Goal: Task Accomplishment & Management: Manage account settings

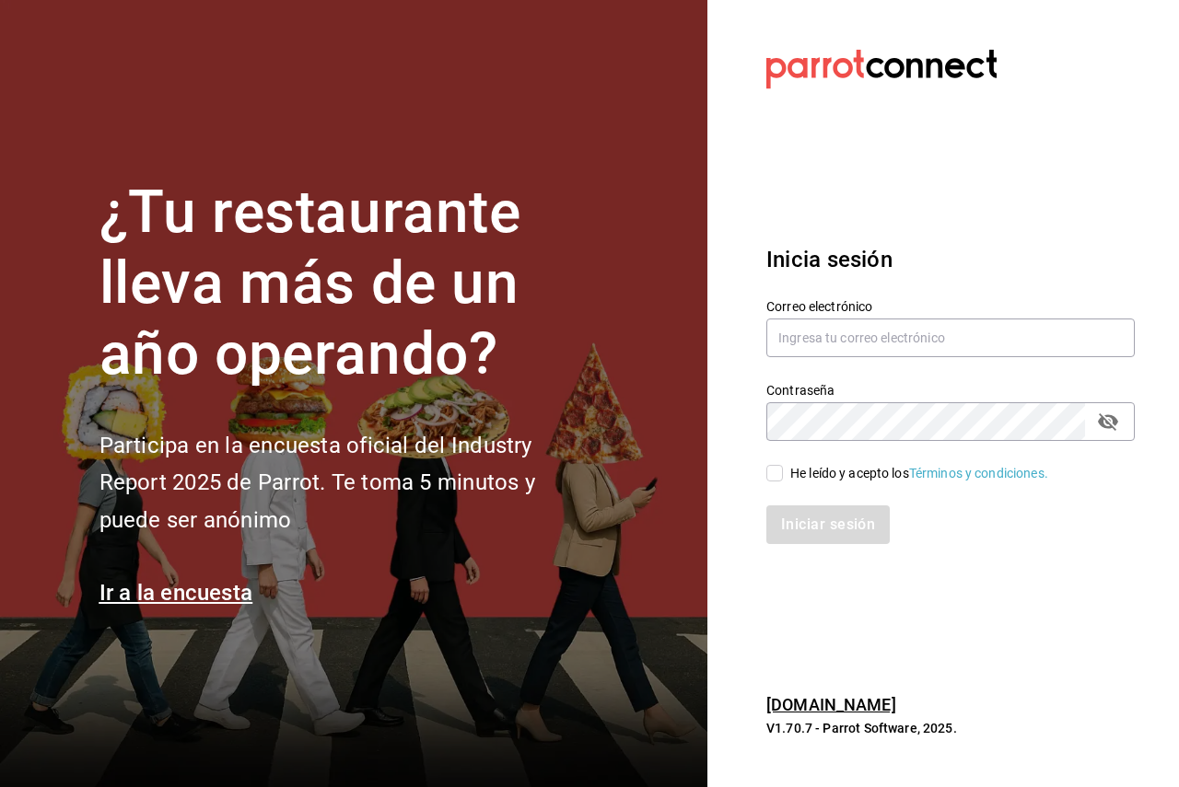
click at [807, 473] on div "He leído y acepto los Términos y condiciones." at bounding box center [919, 473] width 258 height 19
click at [783, 473] on input "He leído y acepto los Términos y condiciones." at bounding box center [774, 473] width 17 height 17
checkbox input "true"
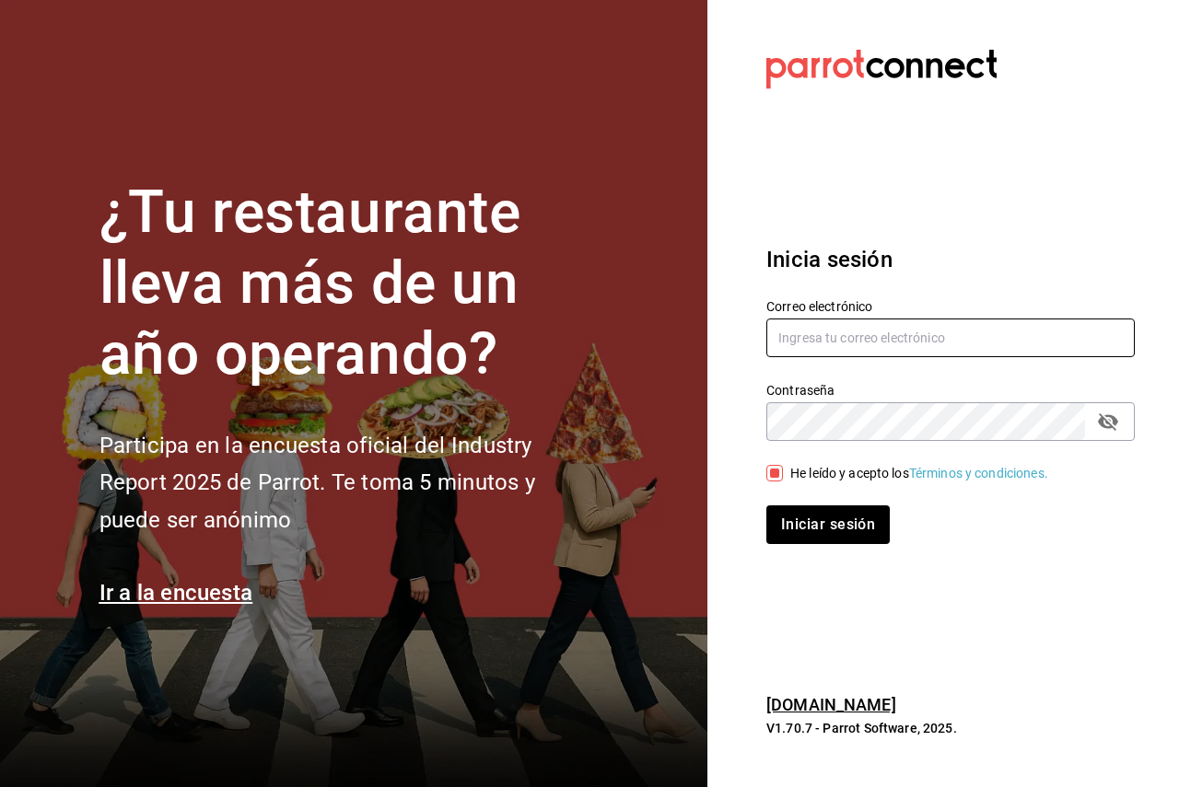
click at [815, 343] on input "text" at bounding box center [950, 338] width 368 height 39
paste input "[EMAIL_ADDRESS][DOMAIN_NAME]"
click at [734, 643] on section "Datos incorrectos. Verifica que tu Correo o Contraseña estén bien escritos. Ini…" at bounding box center [942, 393] width 471 height 787
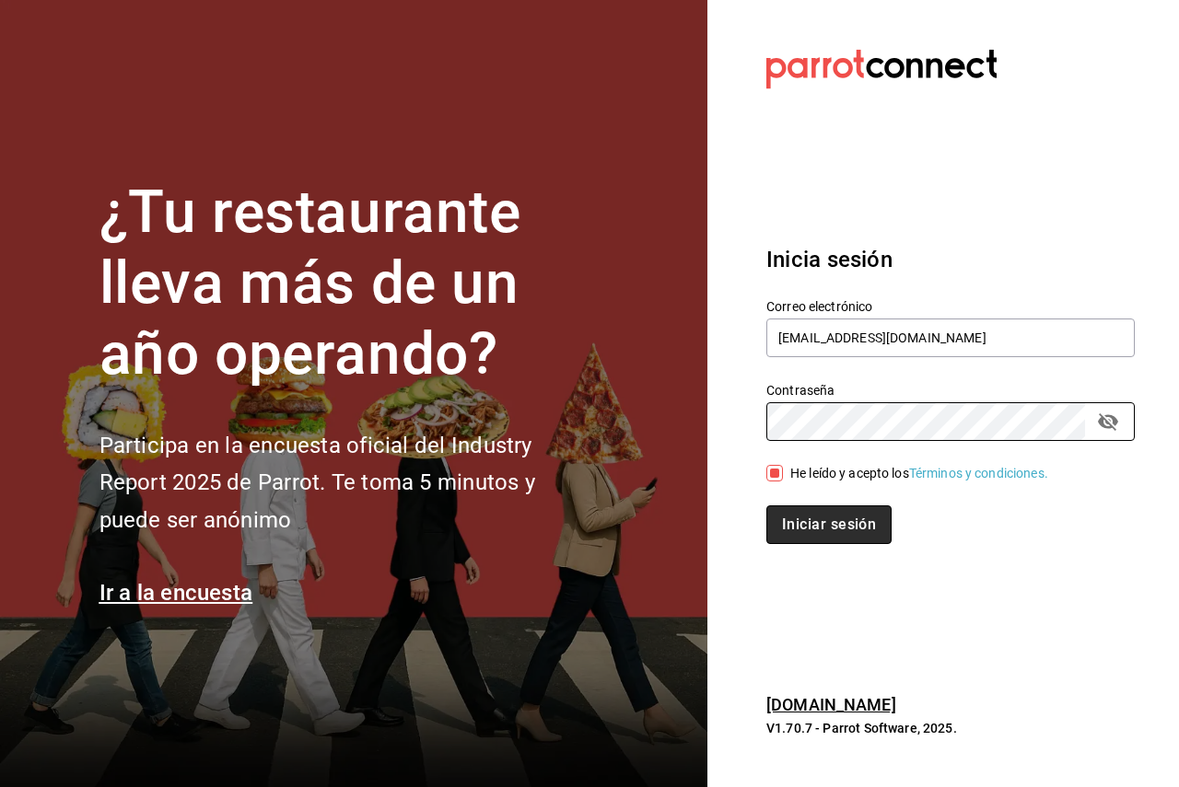
click at [818, 522] on button "Iniciar sesión" at bounding box center [828, 525] width 125 height 39
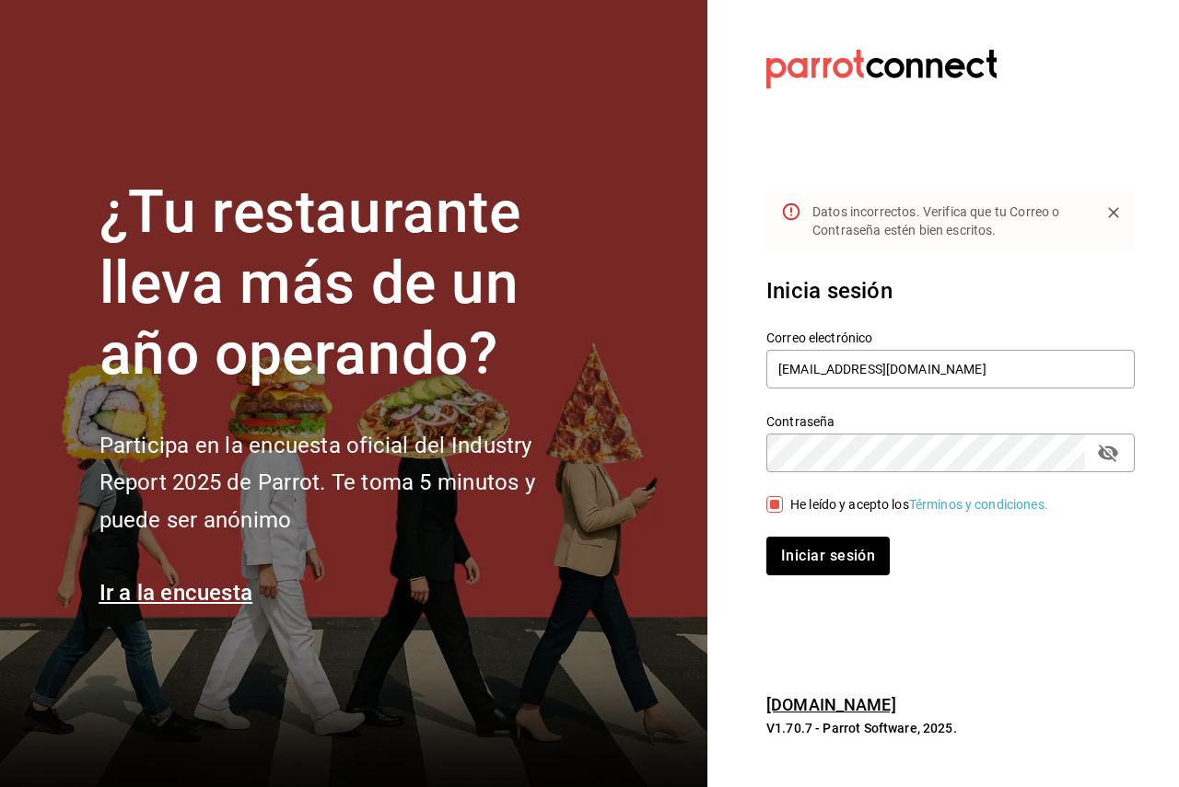
click at [793, 239] on div at bounding box center [791, 221] width 20 height 52
click at [1100, 461] on icon "passwordField" at bounding box center [1108, 453] width 22 height 22
click at [879, 363] on input "[EMAIL_ADDRESS][DOMAIN_NAME]" at bounding box center [950, 369] width 368 height 39
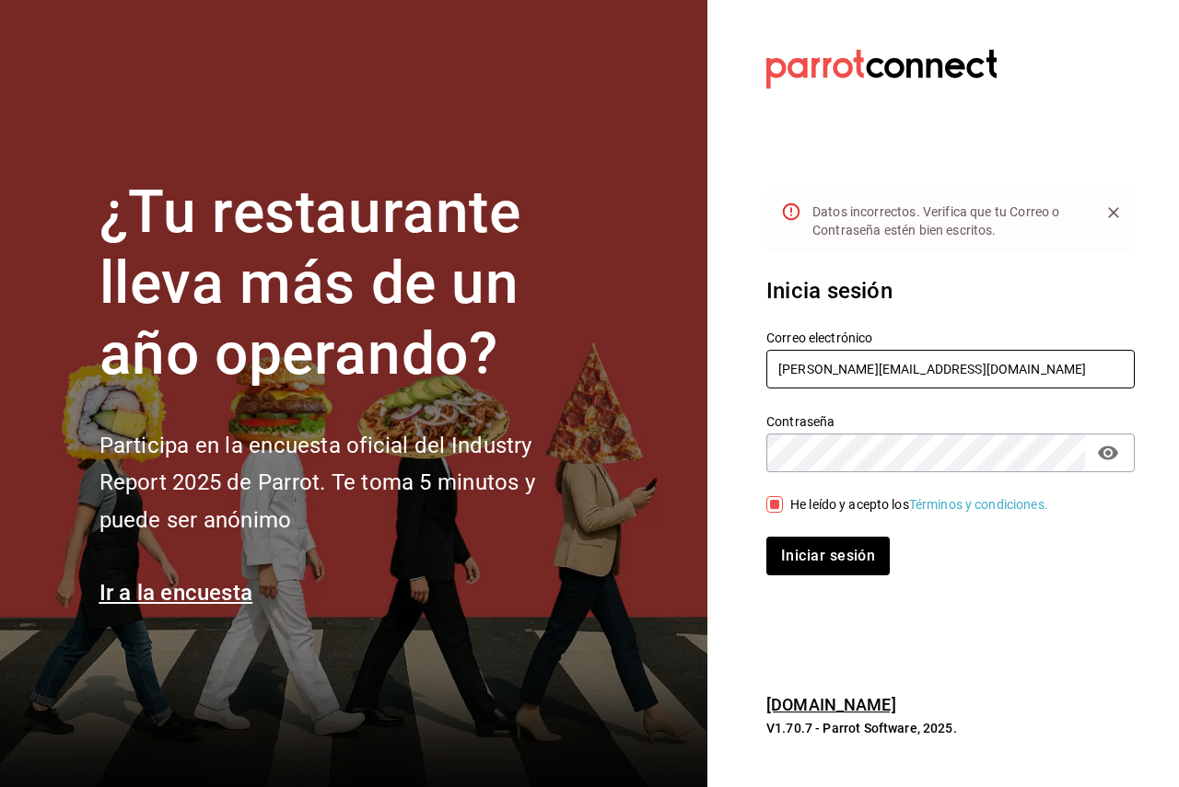
type input "dylan@parrotsoftware.io"
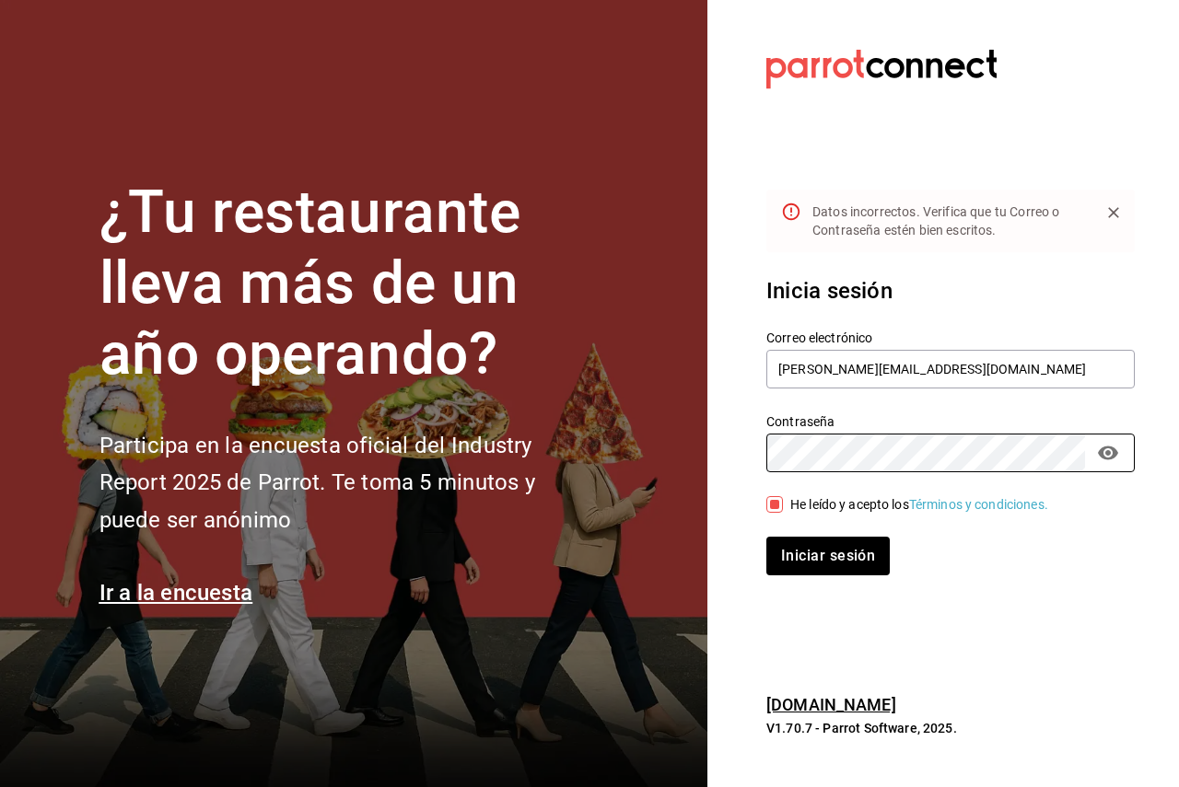
click at [1047, 572] on div "Iniciar sesión" at bounding box center [950, 556] width 368 height 39
click at [870, 553] on button "Iniciar sesión" at bounding box center [828, 556] width 125 height 39
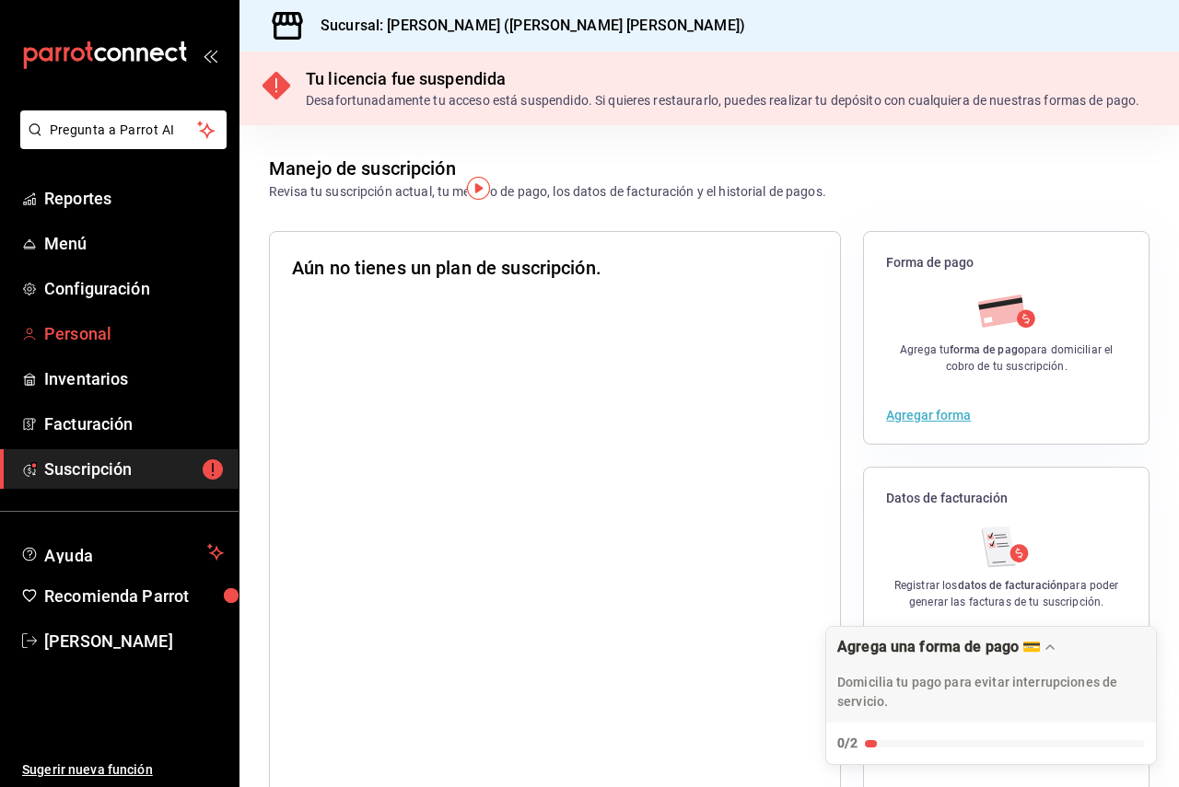
click at [91, 347] on link "Personal" at bounding box center [119, 334] width 239 height 40
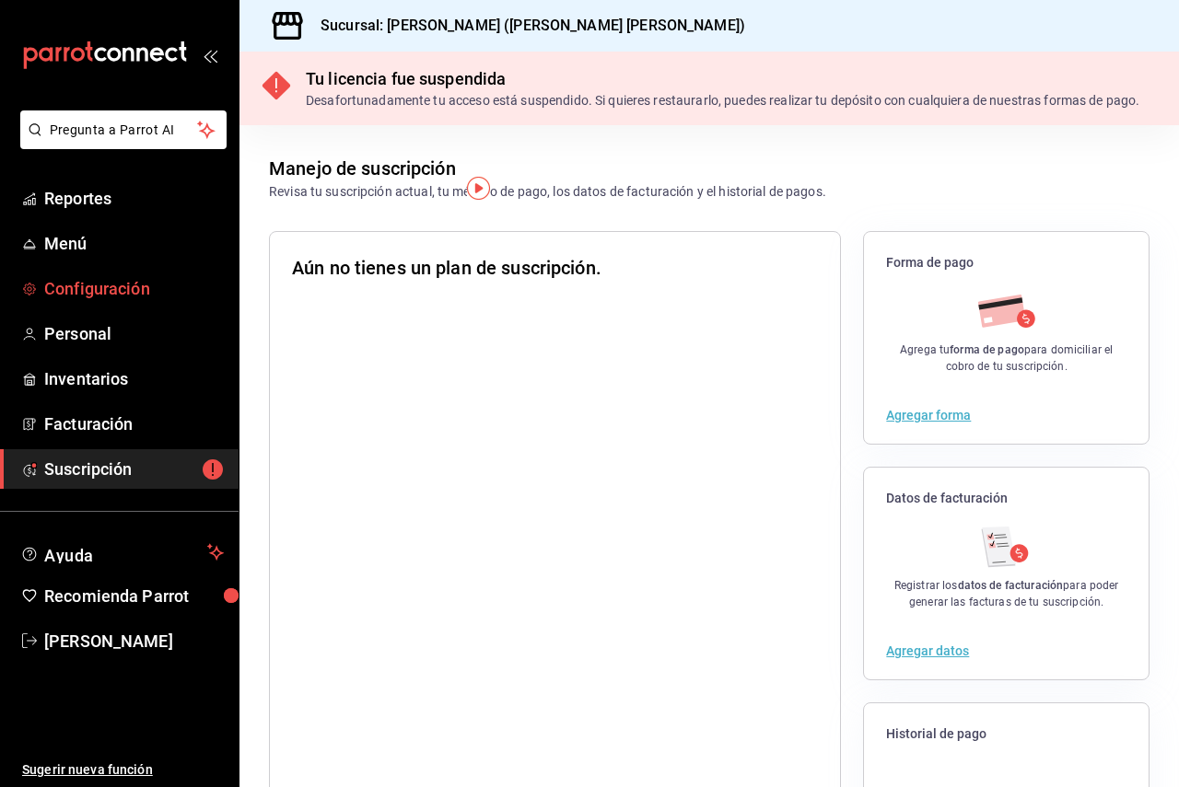
click at [123, 306] on link "Configuración" at bounding box center [119, 289] width 239 height 40
click at [91, 257] on link "Menú" at bounding box center [119, 244] width 239 height 40
click at [93, 204] on span "Reportes" at bounding box center [134, 198] width 180 height 25
click at [94, 236] on span "Menú" at bounding box center [134, 243] width 180 height 25
click at [113, 275] on link "Configuración" at bounding box center [119, 289] width 239 height 40
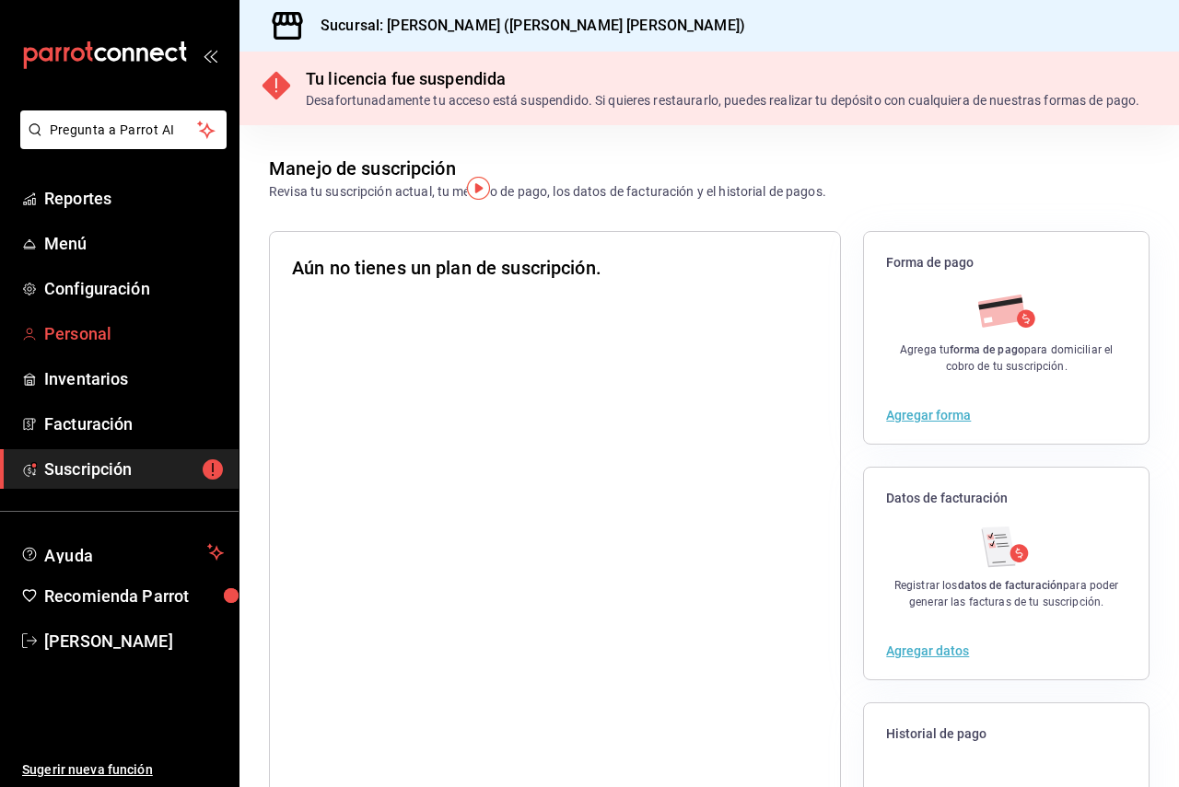
click at [122, 337] on span "Personal" at bounding box center [134, 333] width 180 height 25
click at [134, 633] on span "[PERSON_NAME]" at bounding box center [134, 641] width 180 height 25
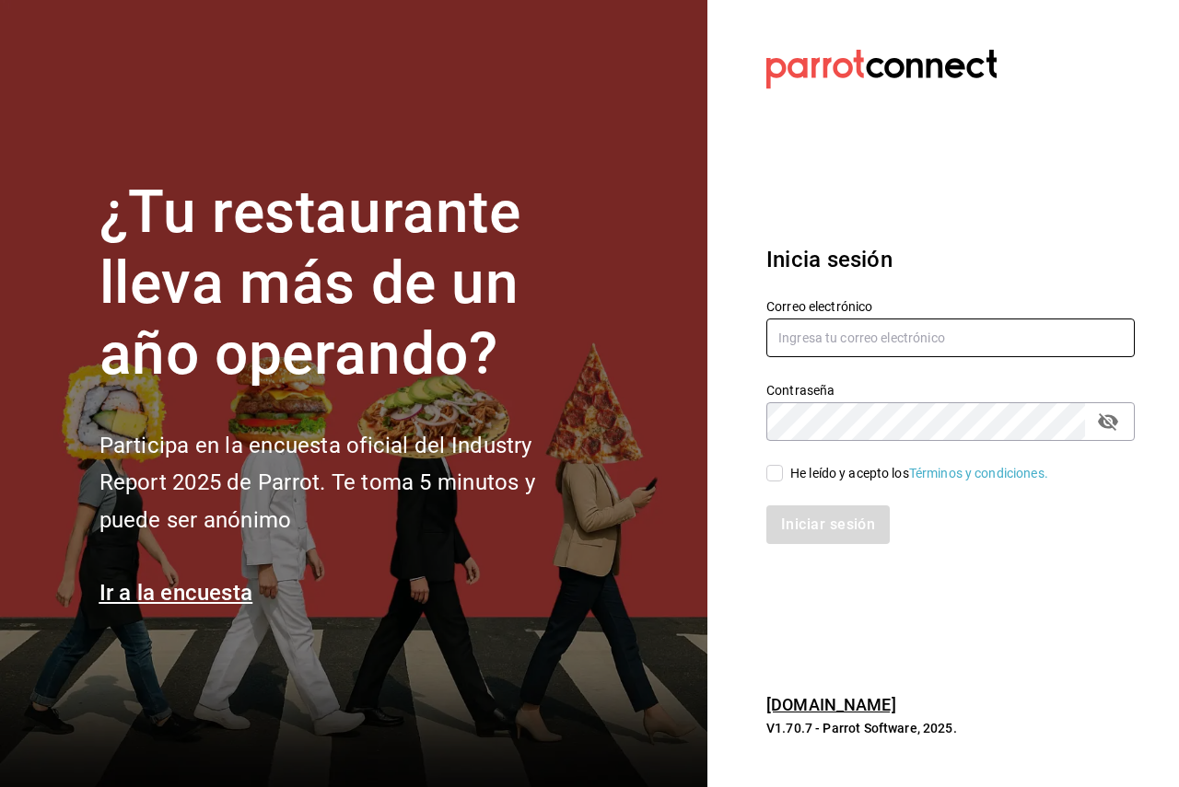
click at [838, 337] on input "text" at bounding box center [950, 338] width 368 height 39
type input "dylan@parrotsoftware.io"
click at [819, 461] on div "He leído y acepto los Términos y condiciones." at bounding box center [939, 462] width 390 height 42
click at [817, 471] on div "He leído y acepto los Términos y condiciones." at bounding box center [919, 473] width 258 height 19
click at [783, 471] on input "He leído y acepto los Términos y condiciones." at bounding box center [774, 473] width 17 height 17
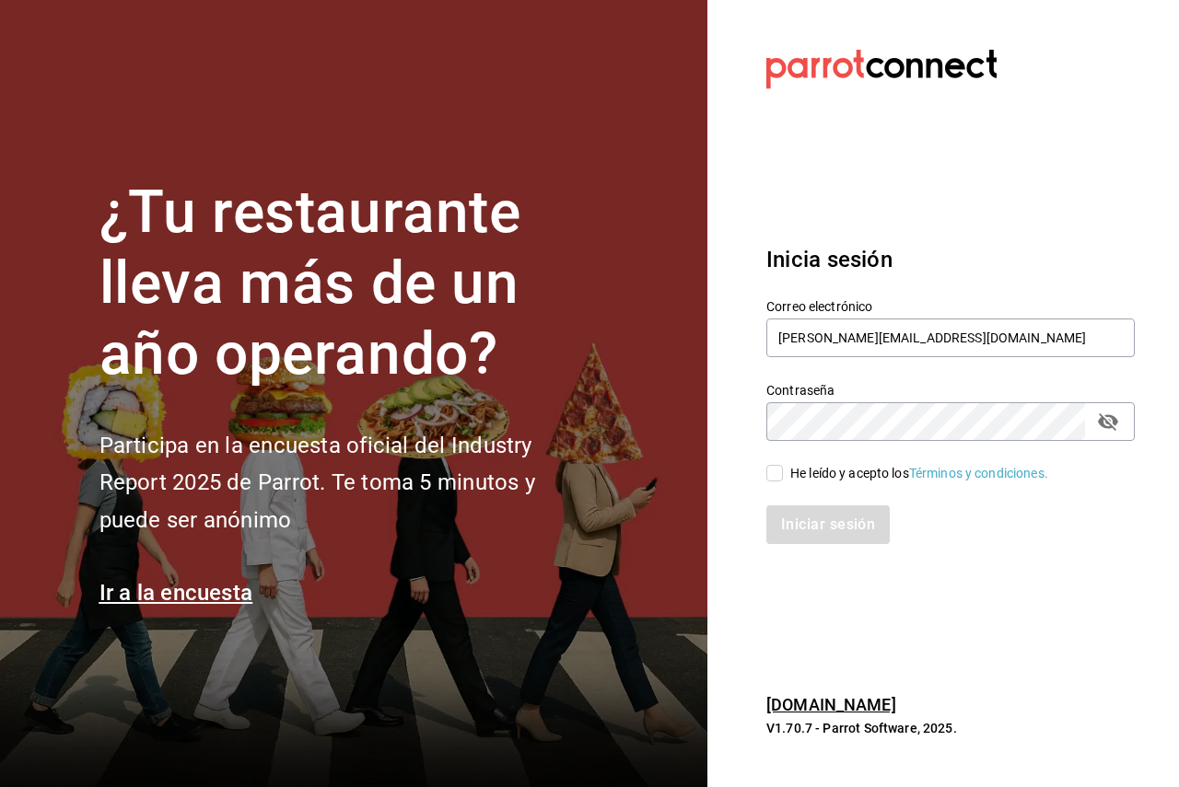
checkbox input "true"
click at [816, 524] on button "Iniciar sesión" at bounding box center [828, 525] width 125 height 39
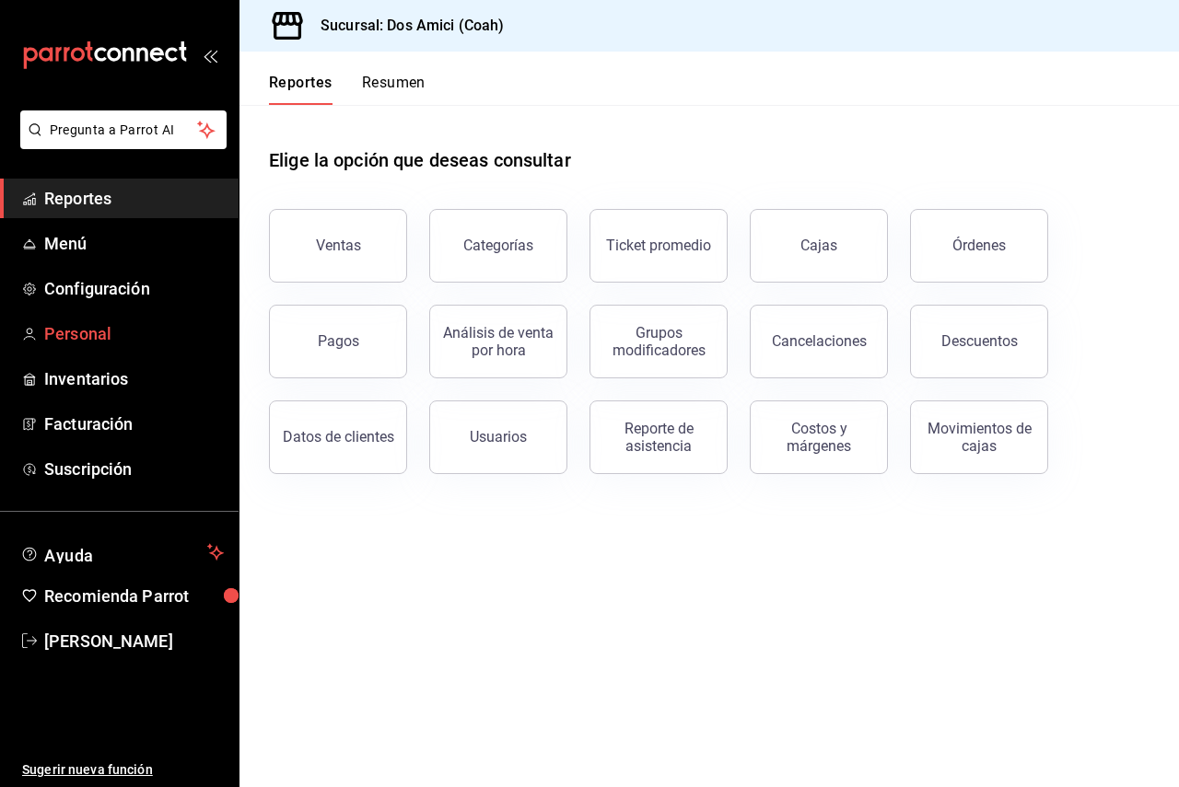
click at [97, 319] on link "Personal" at bounding box center [119, 334] width 239 height 40
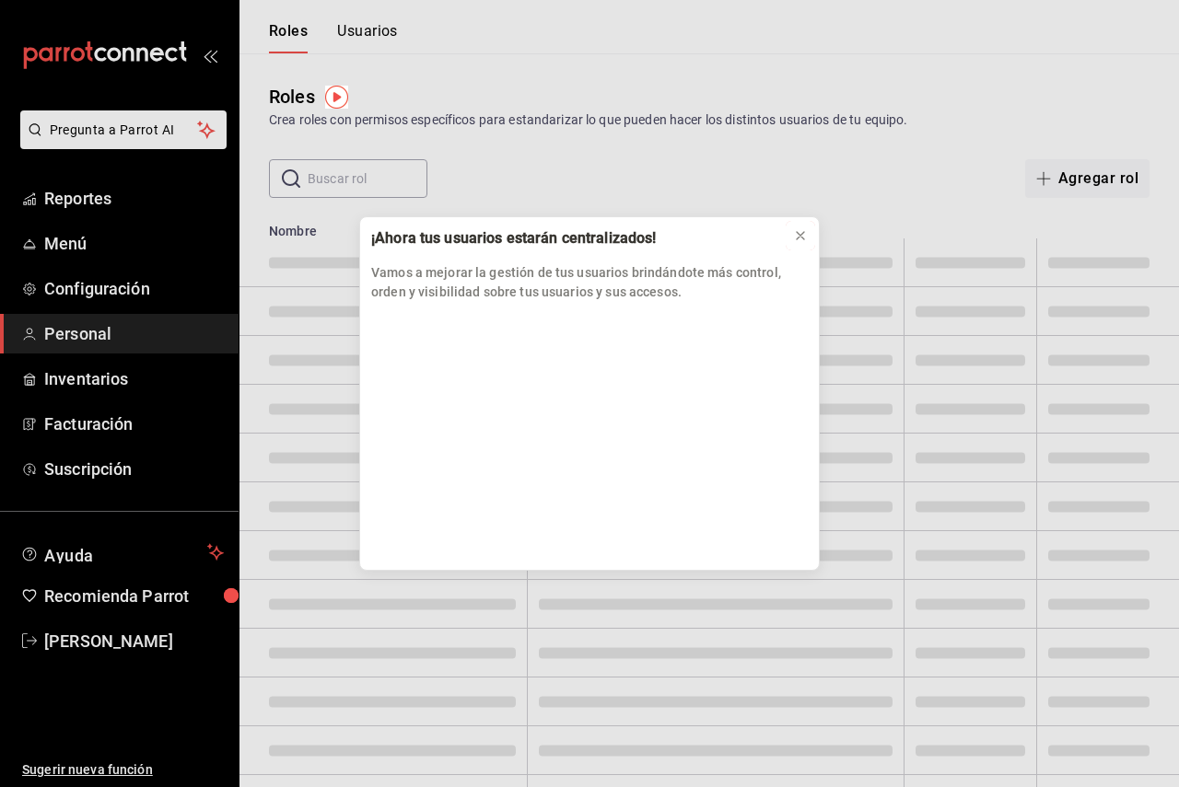
click at [796, 236] on button at bounding box center [800, 235] width 29 height 29
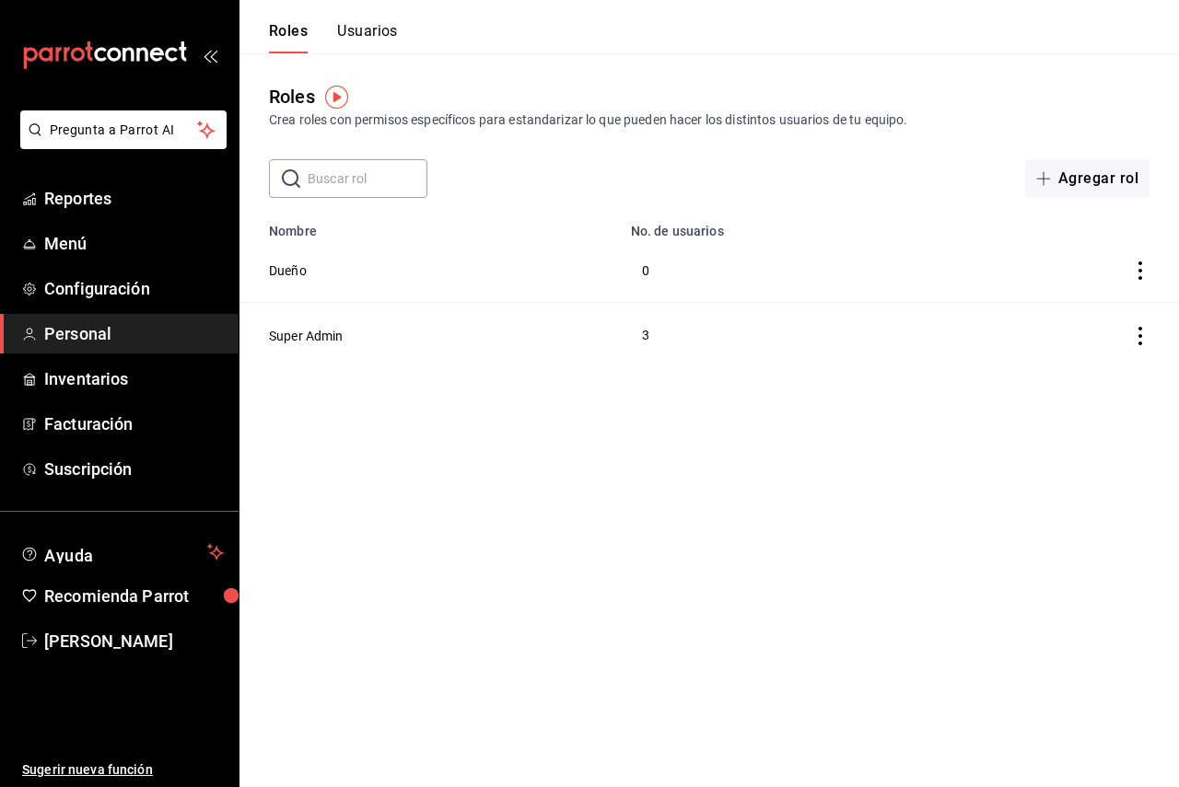
click at [372, 29] on button "Usuarios" at bounding box center [367, 37] width 61 height 31
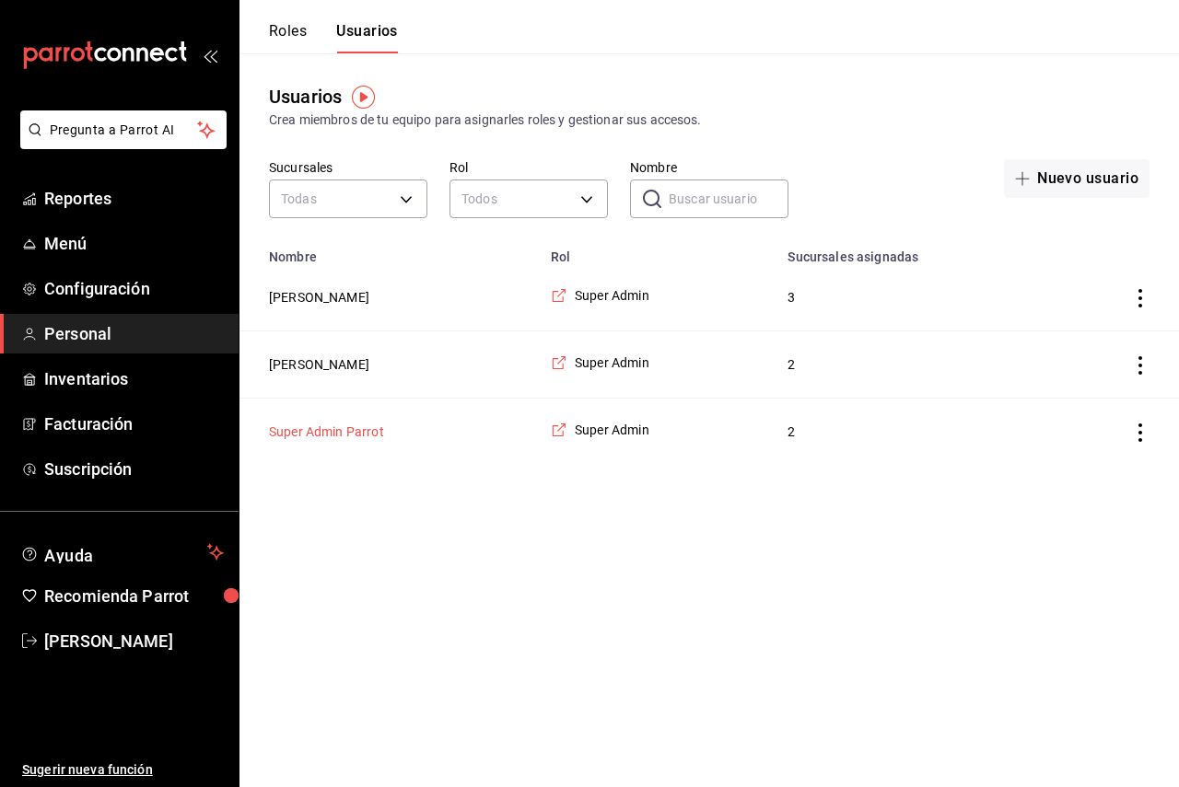
click at [352, 435] on button "Super Admin Parrot" at bounding box center [326, 432] width 115 height 18
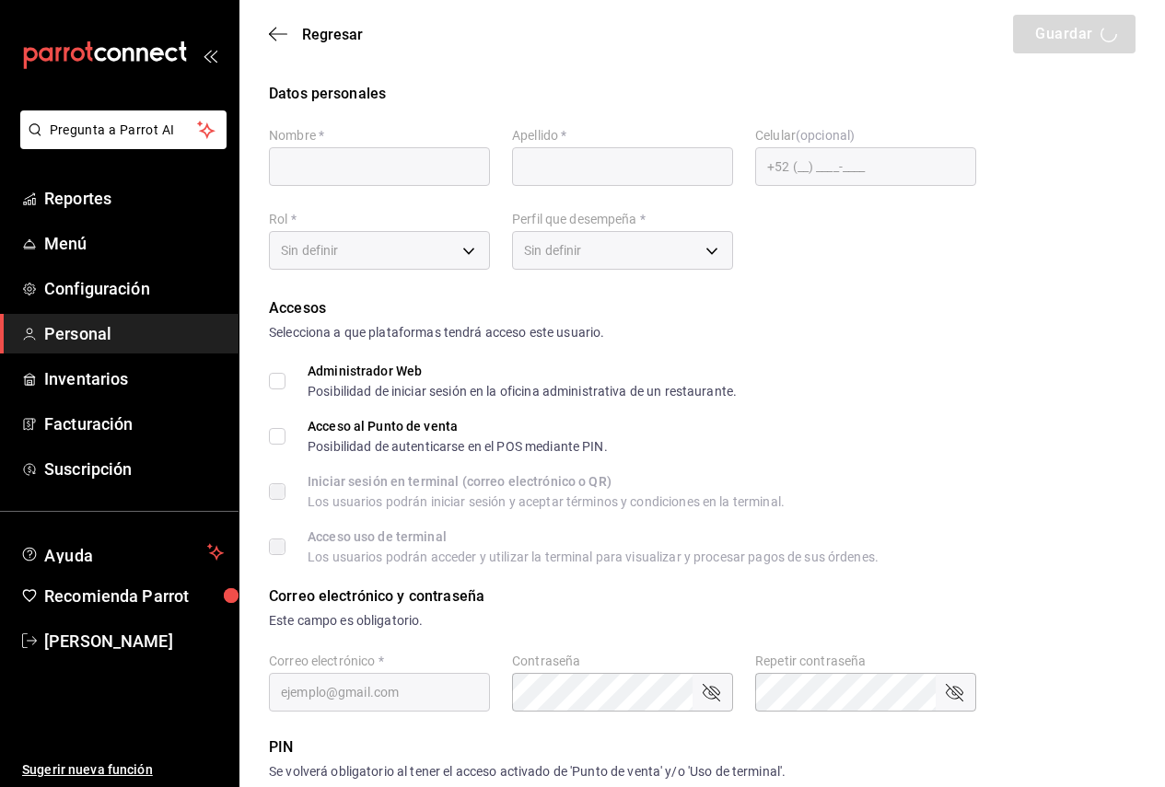
type input "Super Admin"
type input "Parrot"
checkbox input "true"
type input "[EMAIL_ADDRESS][DOMAIN_NAME]"
type input "945507"
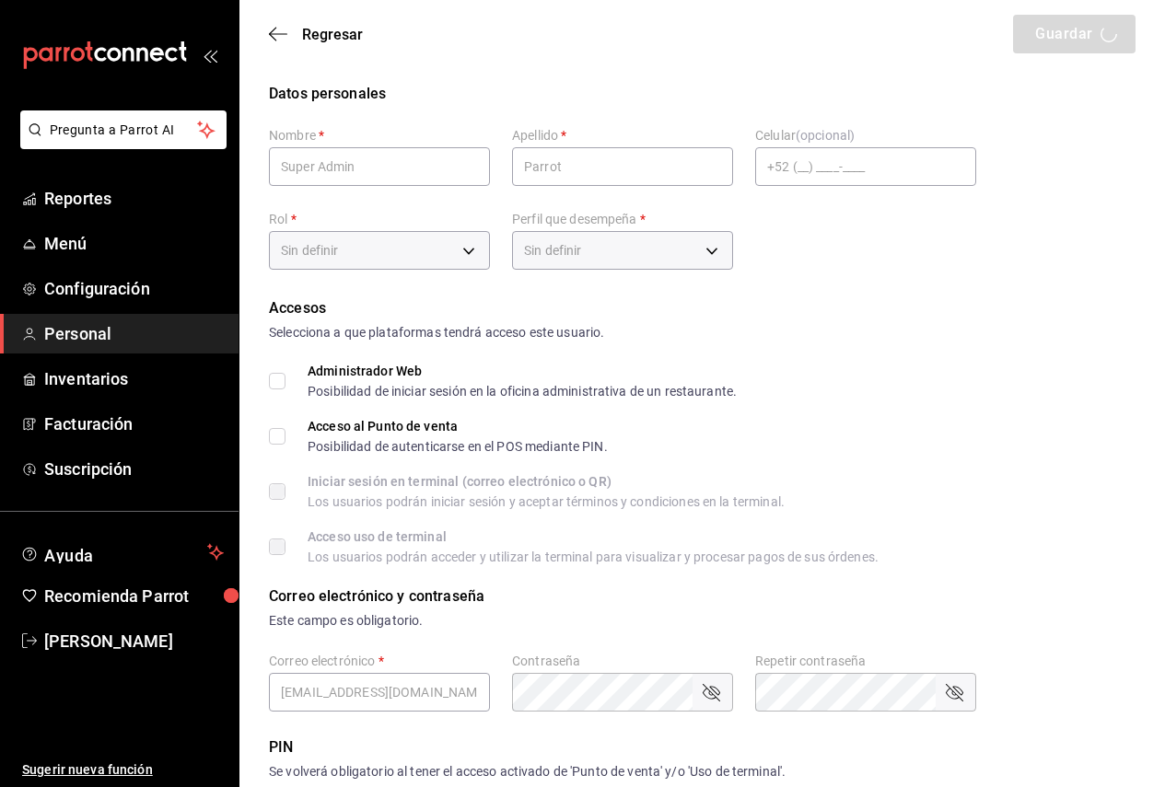
type input "a5abdca2-dcb7-4c09-a9c4-6f048afdd8e1"
type input "UNDEFINED"
checkbox input "true"
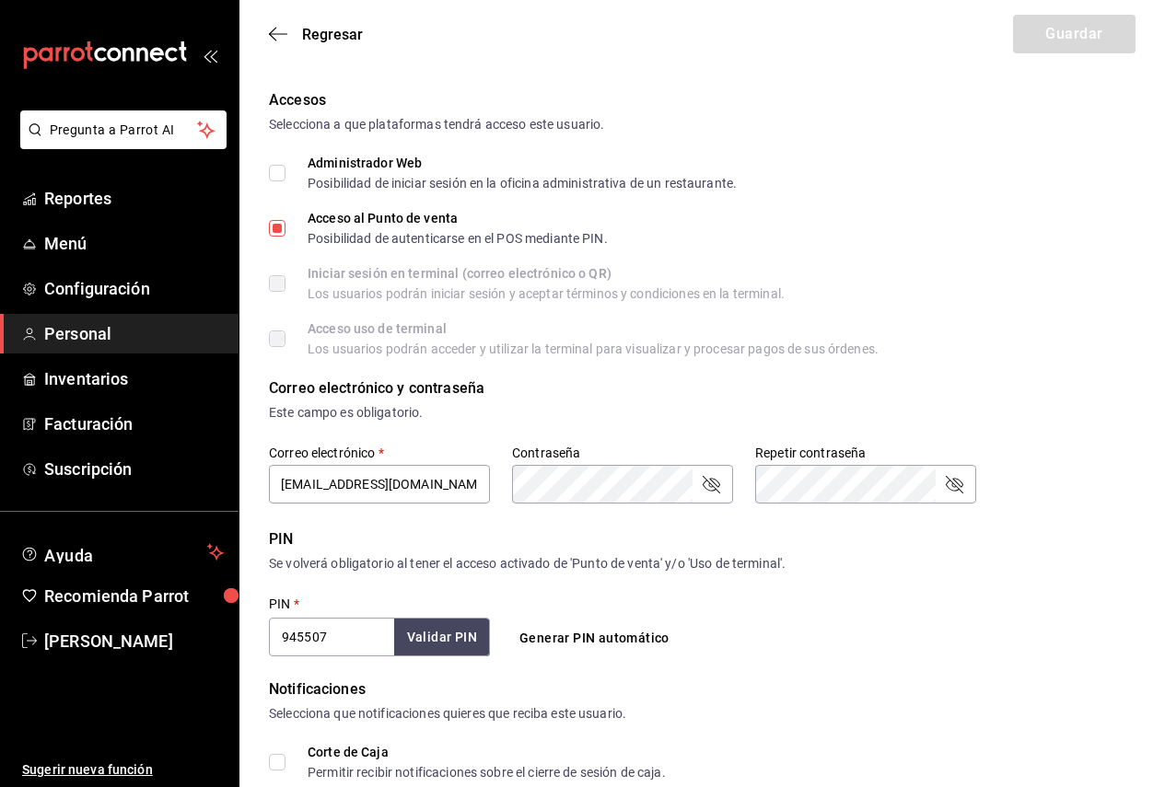
scroll to position [276, 0]
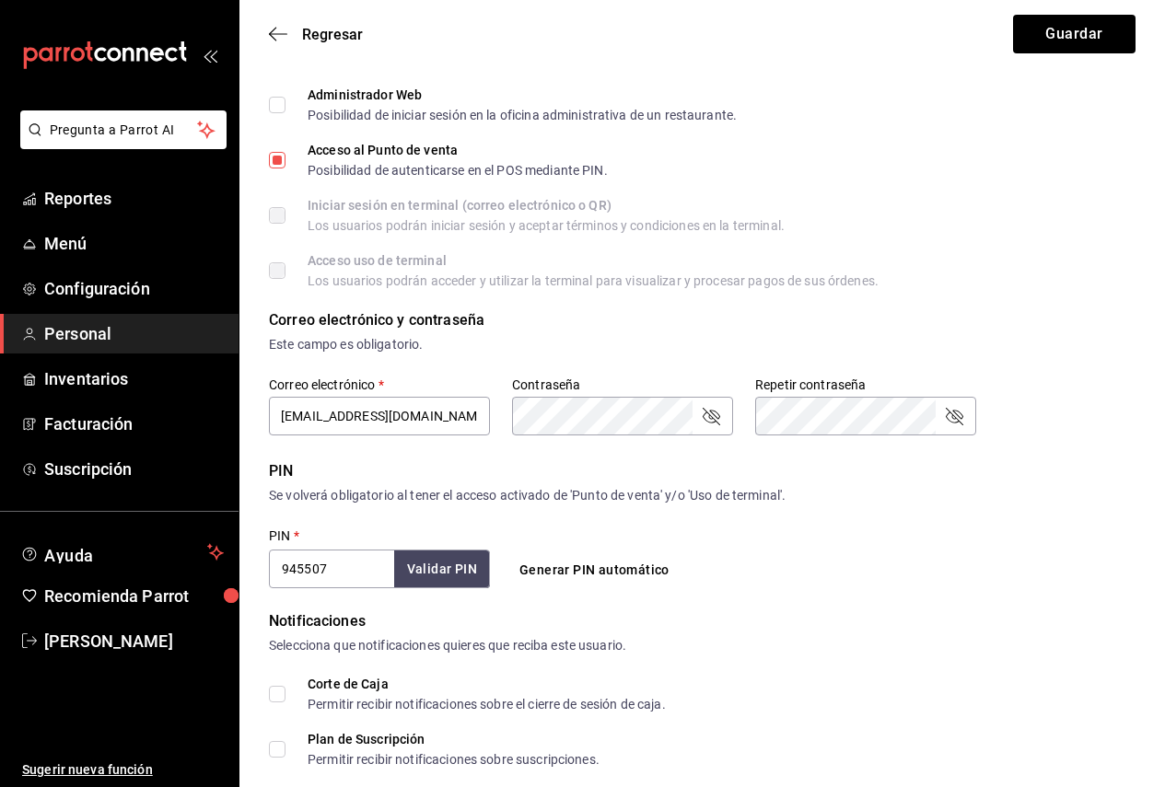
click at [834, 308] on form "Datos personales Nombre   * Super Admin Apellido   * Parrot Celular (opcional) …" at bounding box center [702, 402] width 867 height 1190
click at [1081, 26] on button "Guardar" at bounding box center [1074, 34] width 122 height 39
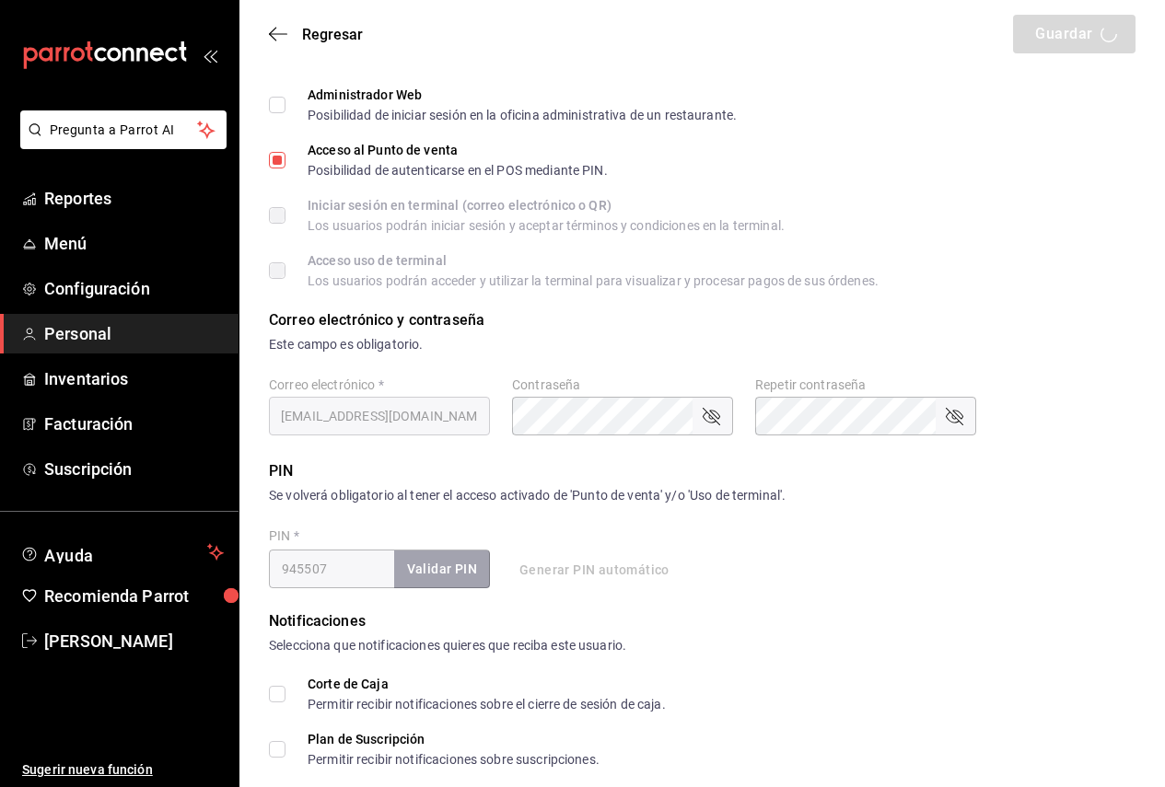
click at [801, 271] on div "Acceso uso de terminal Los usuarios podrán acceder y utilizar la terminal para …" at bounding box center [593, 270] width 571 height 33
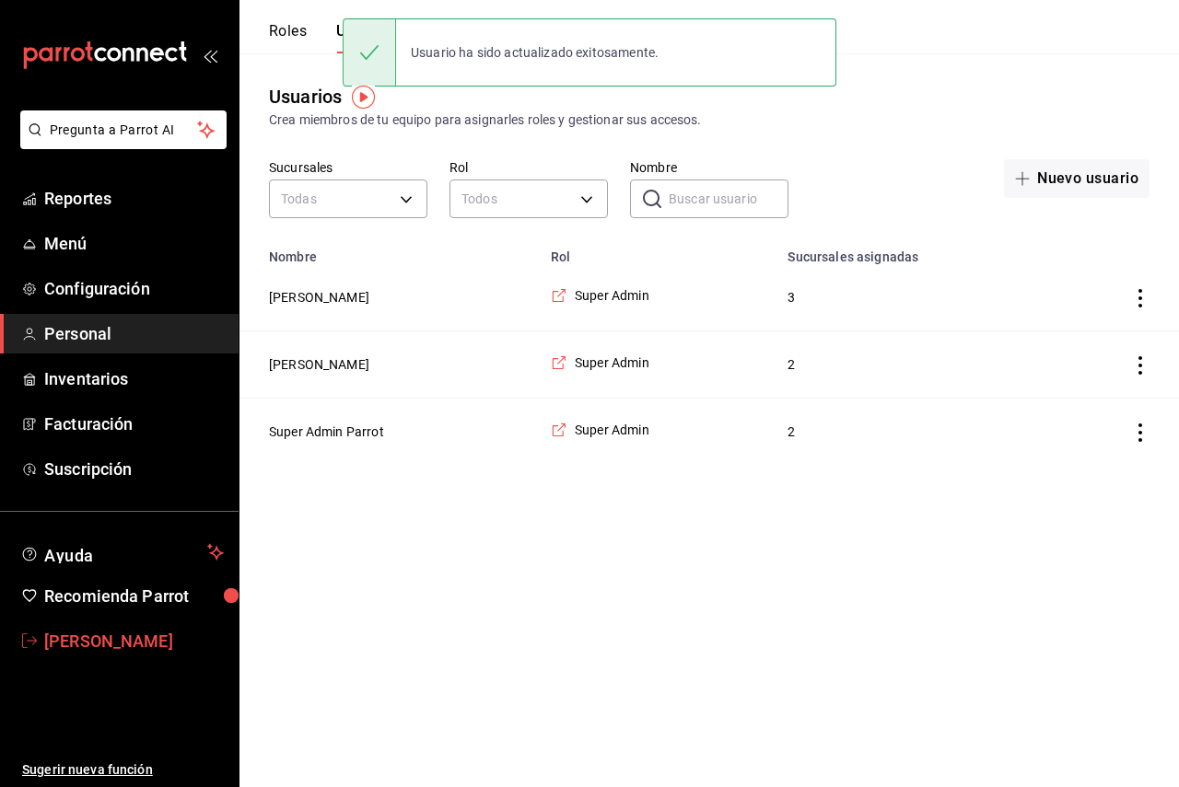
click at [79, 645] on span "[PERSON_NAME]" at bounding box center [134, 641] width 180 height 25
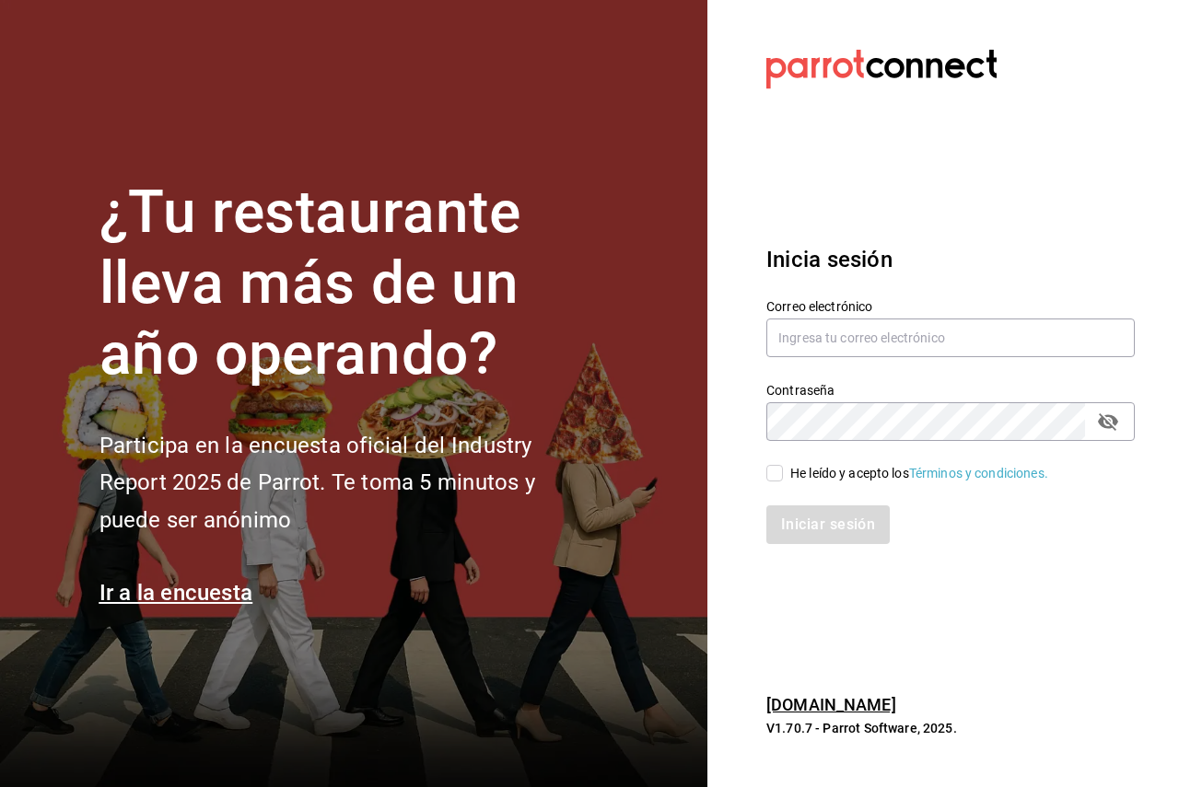
click at [812, 318] on div "Correo electrónico" at bounding box center [950, 329] width 368 height 62
click at [814, 326] on input "text" at bounding box center [950, 338] width 368 height 39
paste input "[EMAIL_ADDRESS][DOMAIN_NAME]"
type input "[EMAIL_ADDRESS][DOMAIN_NAME]"
click at [791, 468] on div "He leído y acepto los Términos y condiciones." at bounding box center [919, 473] width 258 height 19
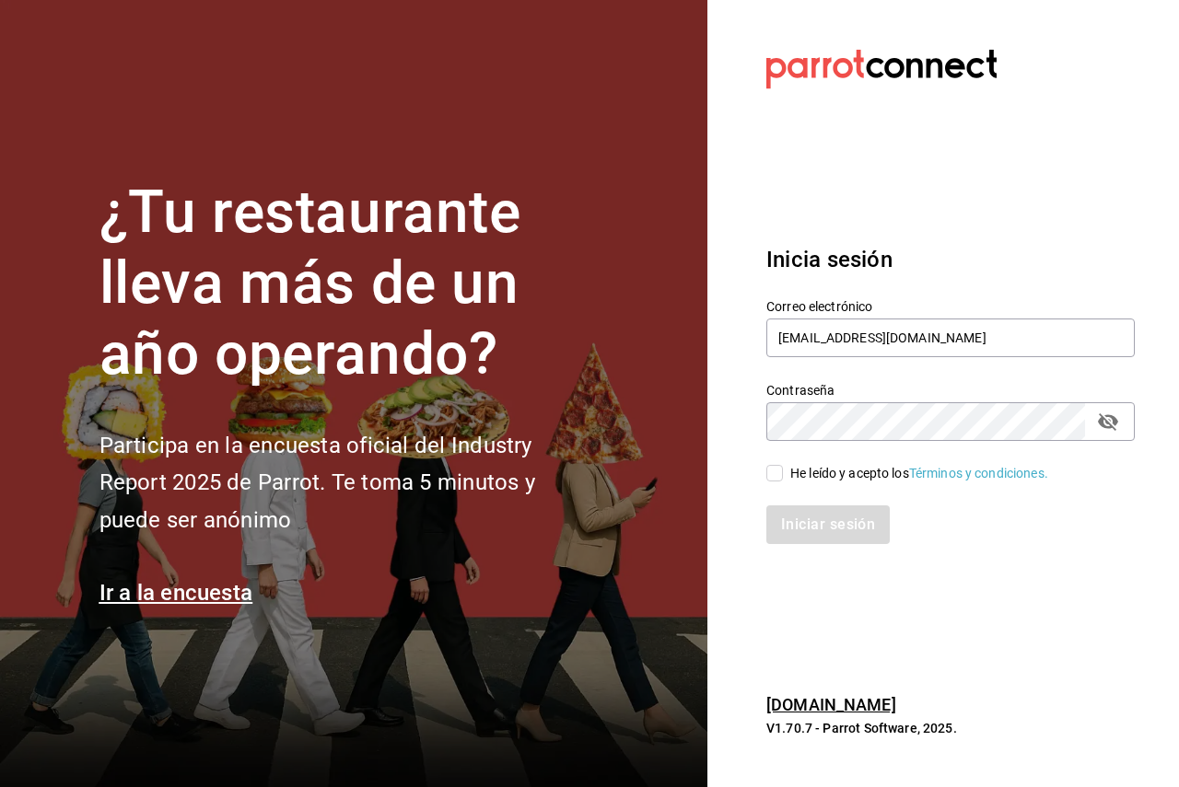
click at [783, 468] on input "He leído y acepto los Términos y condiciones." at bounding box center [774, 473] width 17 height 17
checkbox input "true"
click at [801, 523] on button "Iniciar sesión" at bounding box center [828, 525] width 125 height 39
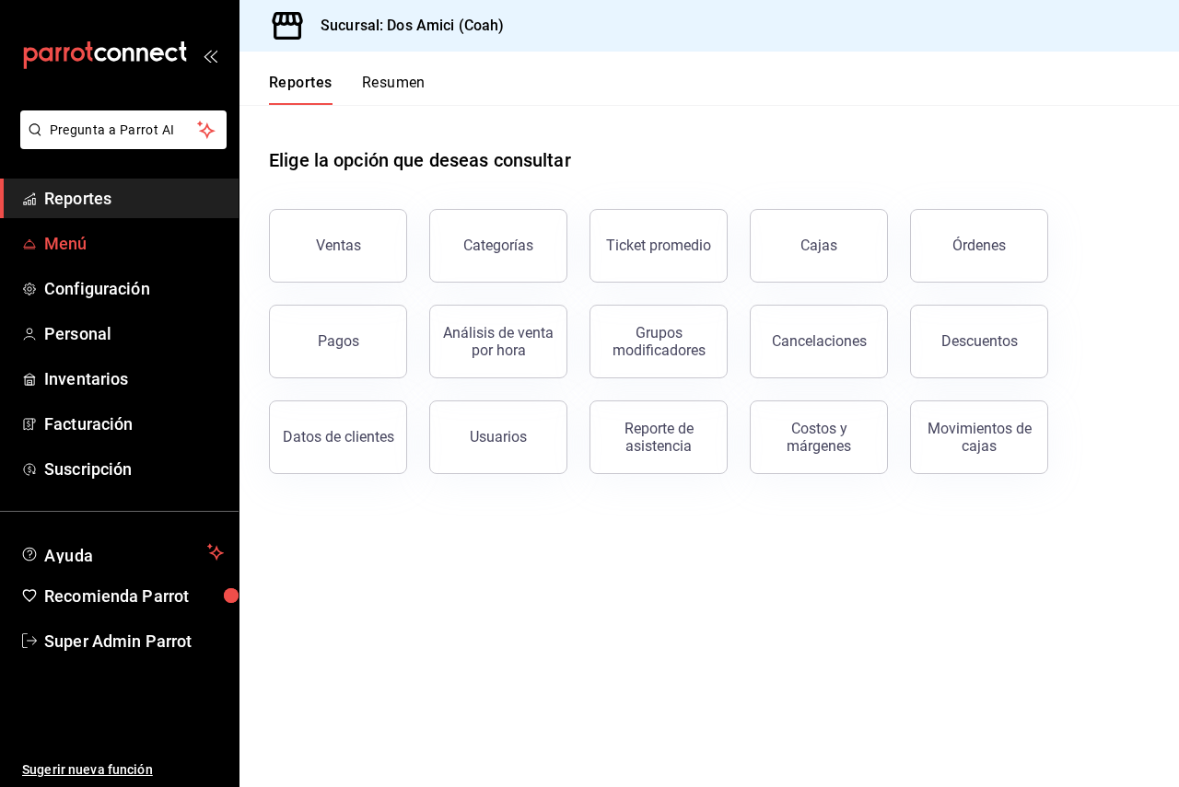
click at [162, 241] on span "Menú" at bounding box center [134, 243] width 180 height 25
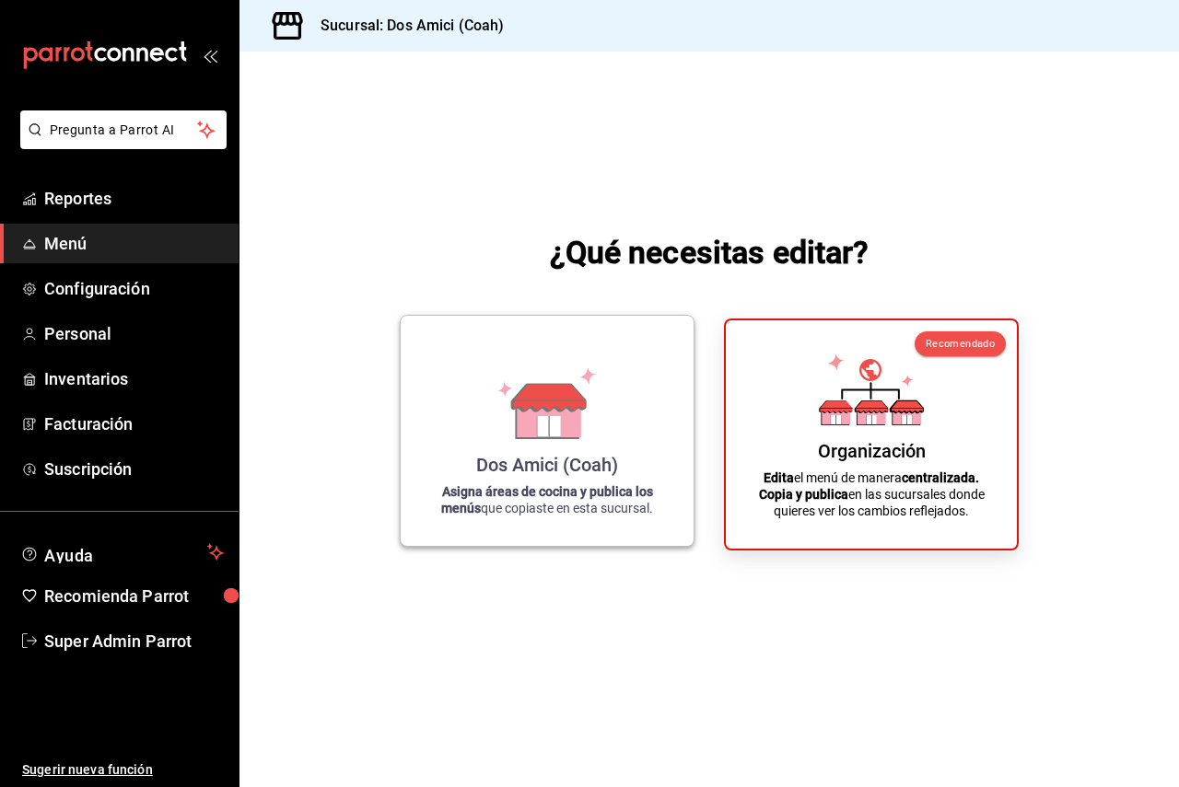
click at [644, 444] on div "Dos Amici (Coah) Asigna áreas de cocina y publica los menús que copiaste en est…" at bounding box center [547, 431] width 249 height 201
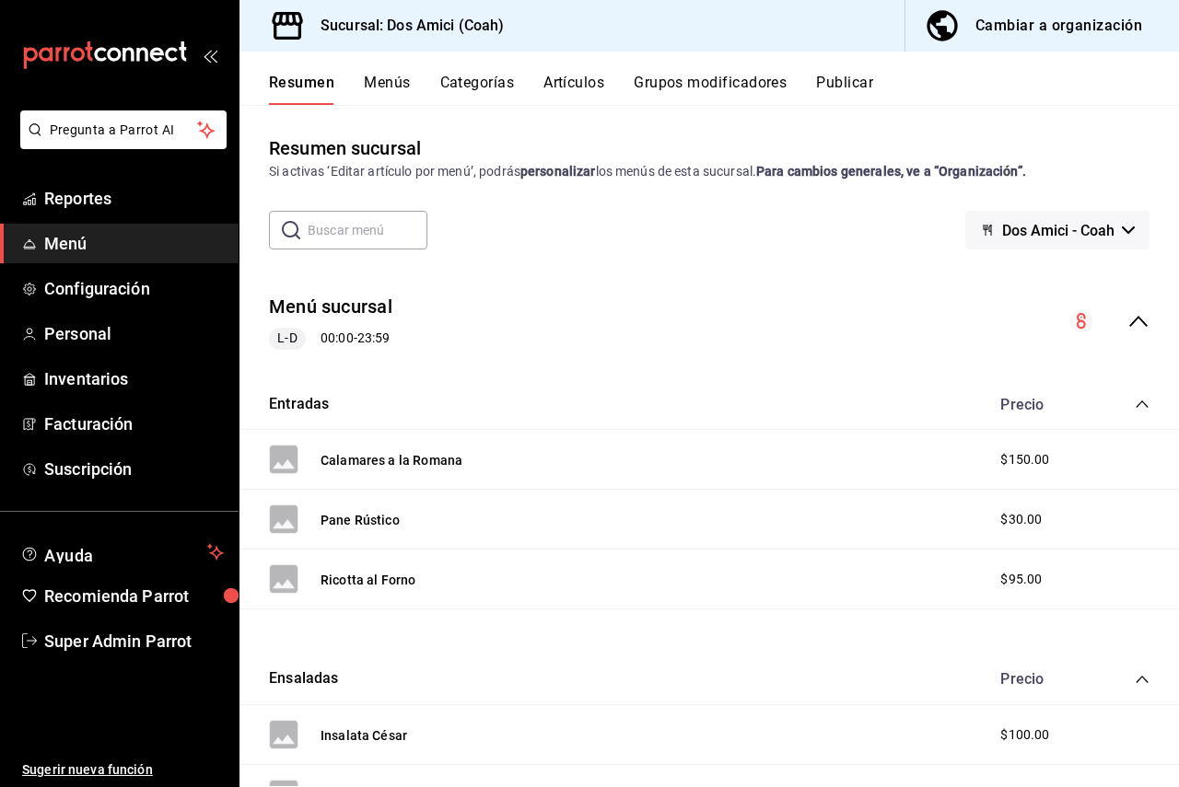
click at [397, 95] on button "Menús" at bounding box center [387, 89] width 46 height 31
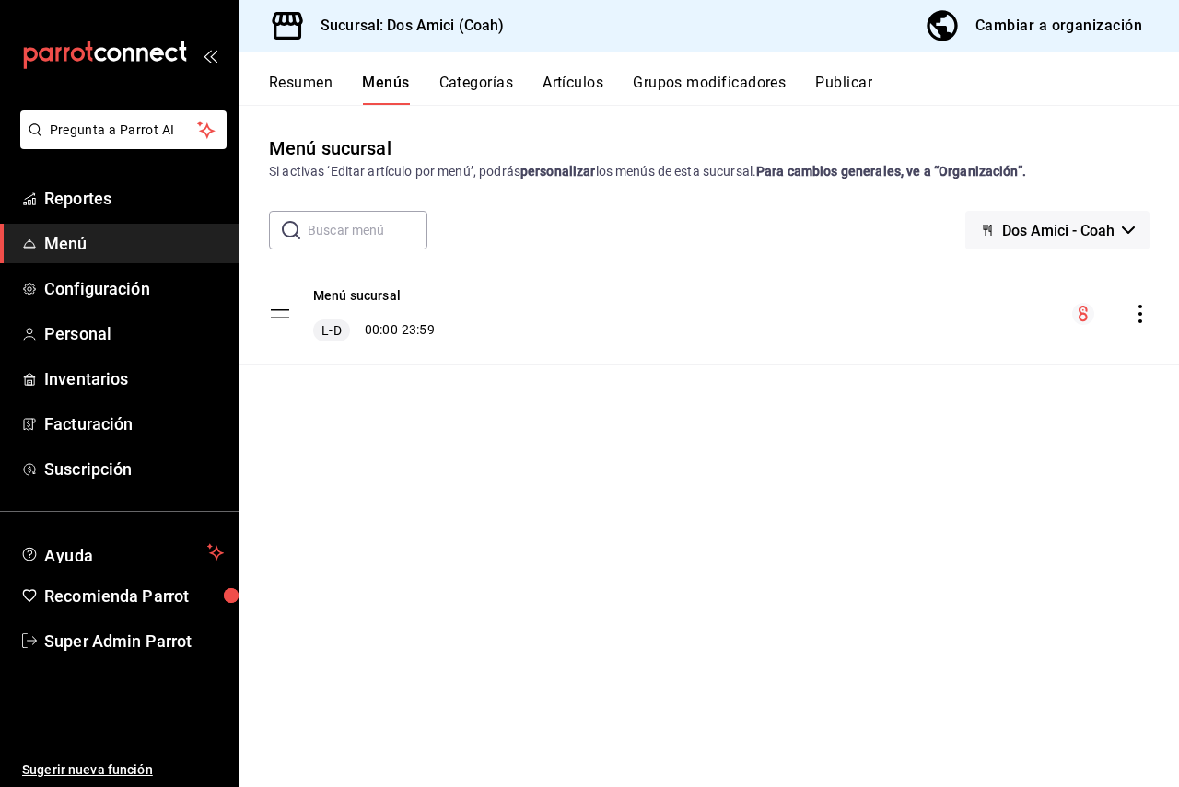
click at [761, 495] on div "Menú sucursal Si activas ‘Editar artículo por menú’, podrás personalizar los me…" at bounding box center [708, 460] width 939 height 652
drag, startPoint x: 481, startPoint y: 489, endPoint x: 511, endPoint y: 464, distance: 39.3
click at [481, 489] on div "Menú sucursal Si activas ‘Editar artículo por menú’, podrás personalizar los me…" at bounding box center [708, 460] width 939 height 652
click at [103, 634] on span "Super Admin Parrot" at bounding box center [134, 641] width 180 height 25
